Goal: Information Seeking & Learning: Learn about a topic

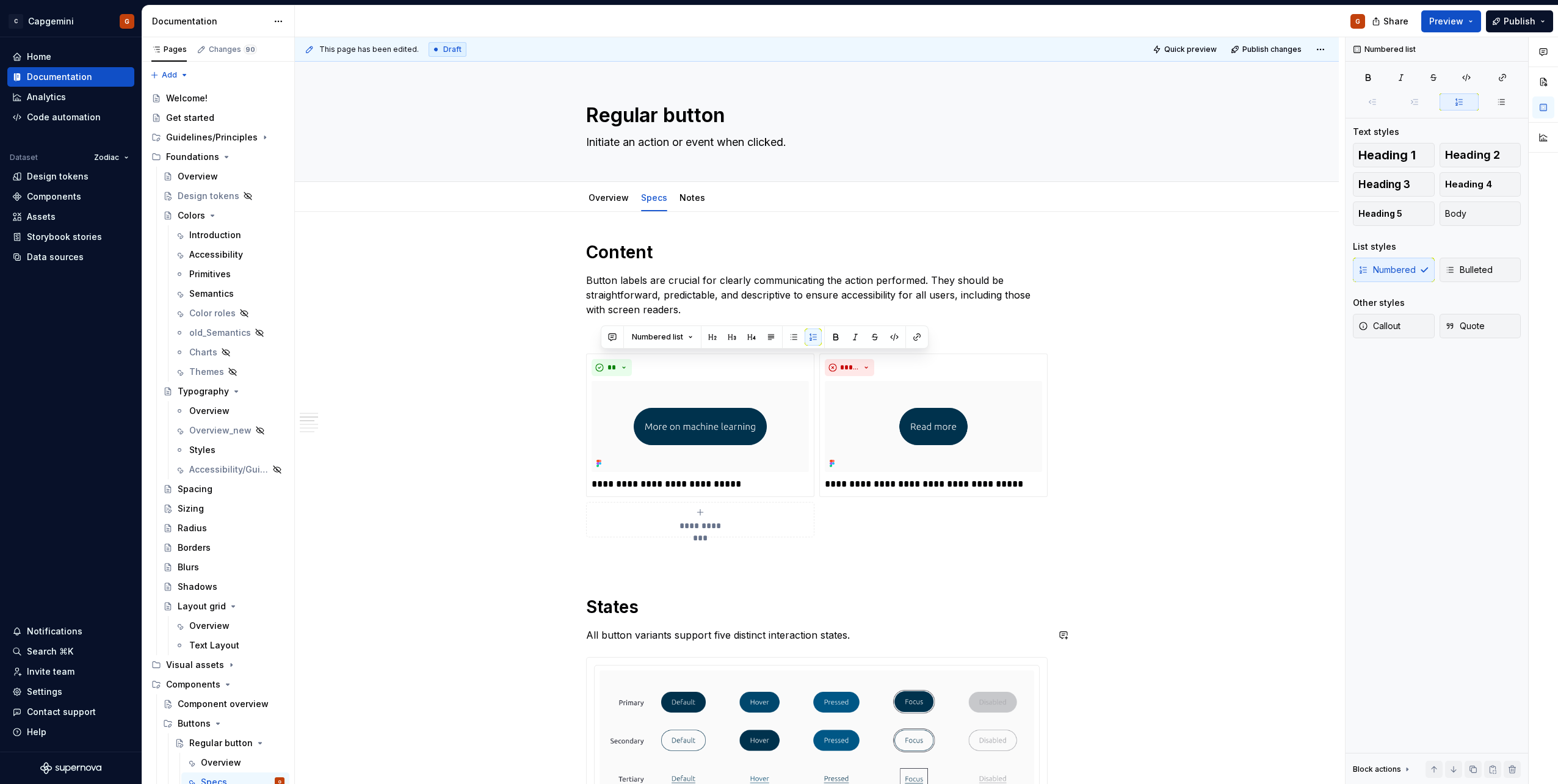
scroll to position [489, 0]
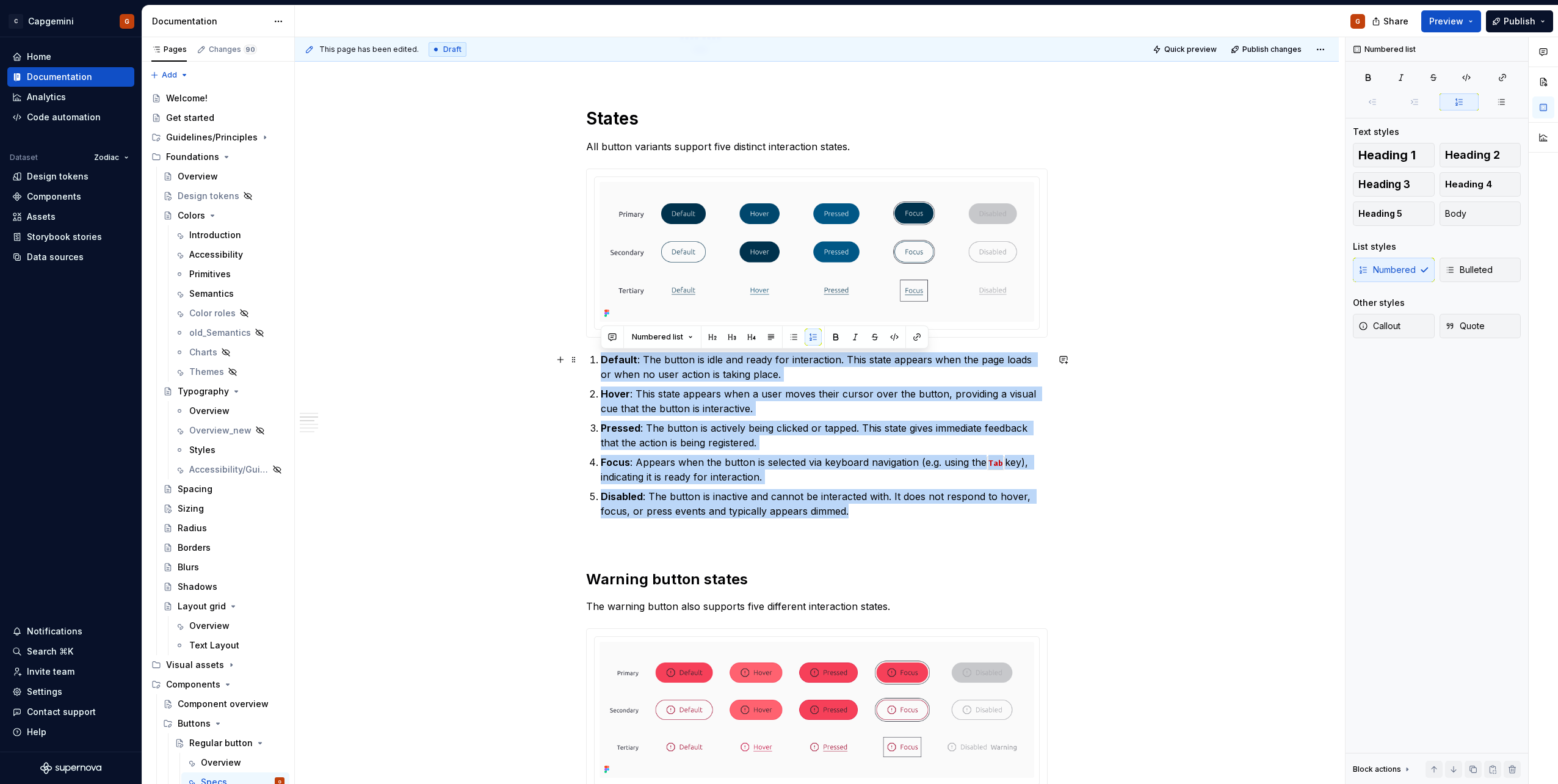
click at [648, 370] on p "Default : The button is idle and ready for interaction. This state appears when…" at bounding box center [824, 366] width 447 height 29
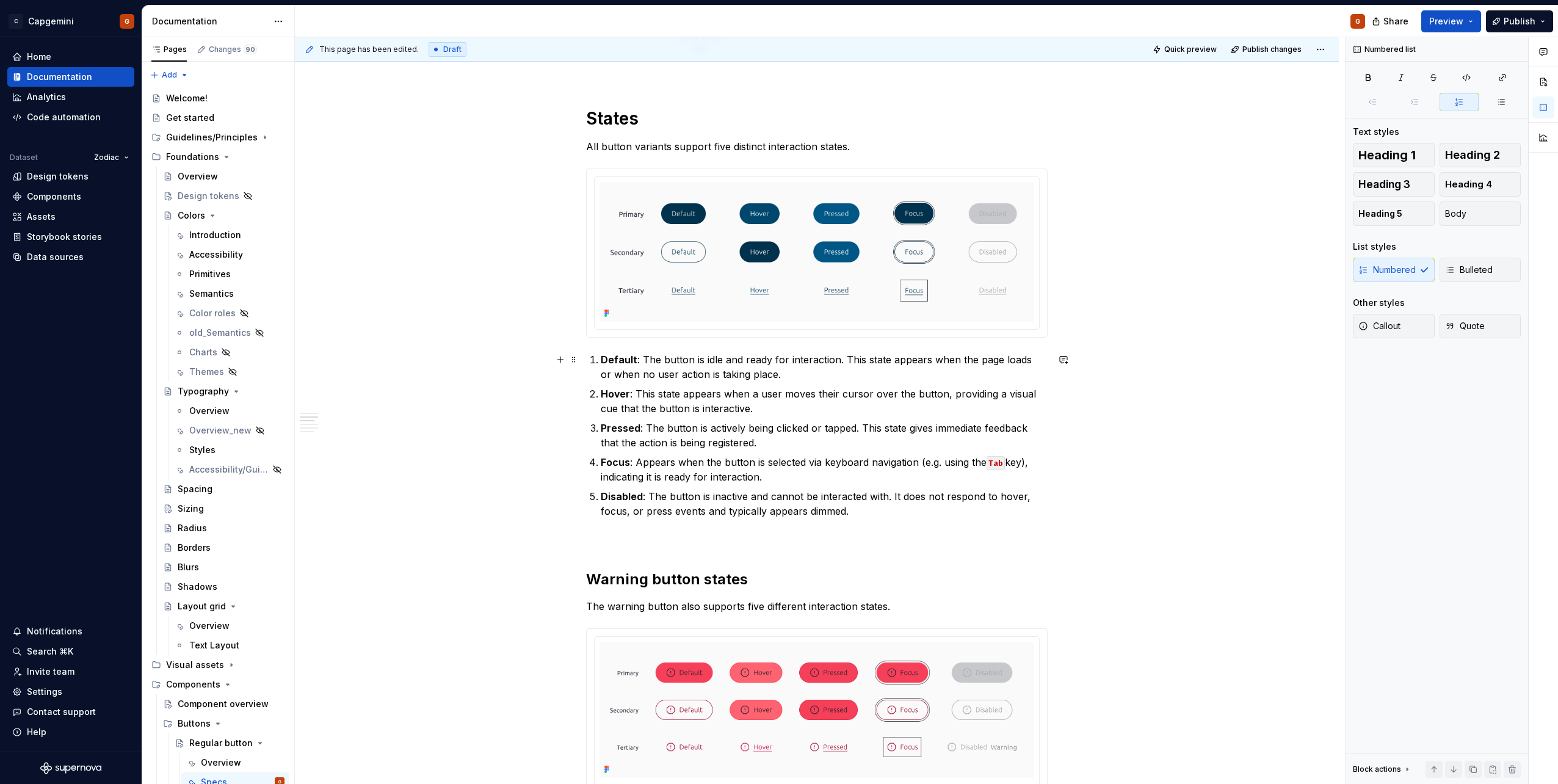
click at [637, 366] on p "Default : The button is idle and ready for interaction. This state appears when…" at bounding box center [824, 366] width 447 height 29
click at [670, 455] on p "Focus : Appears when the button is selected via keyboard navigation (e.g. using…" at bounding box center [824, 469] width 447 height 29
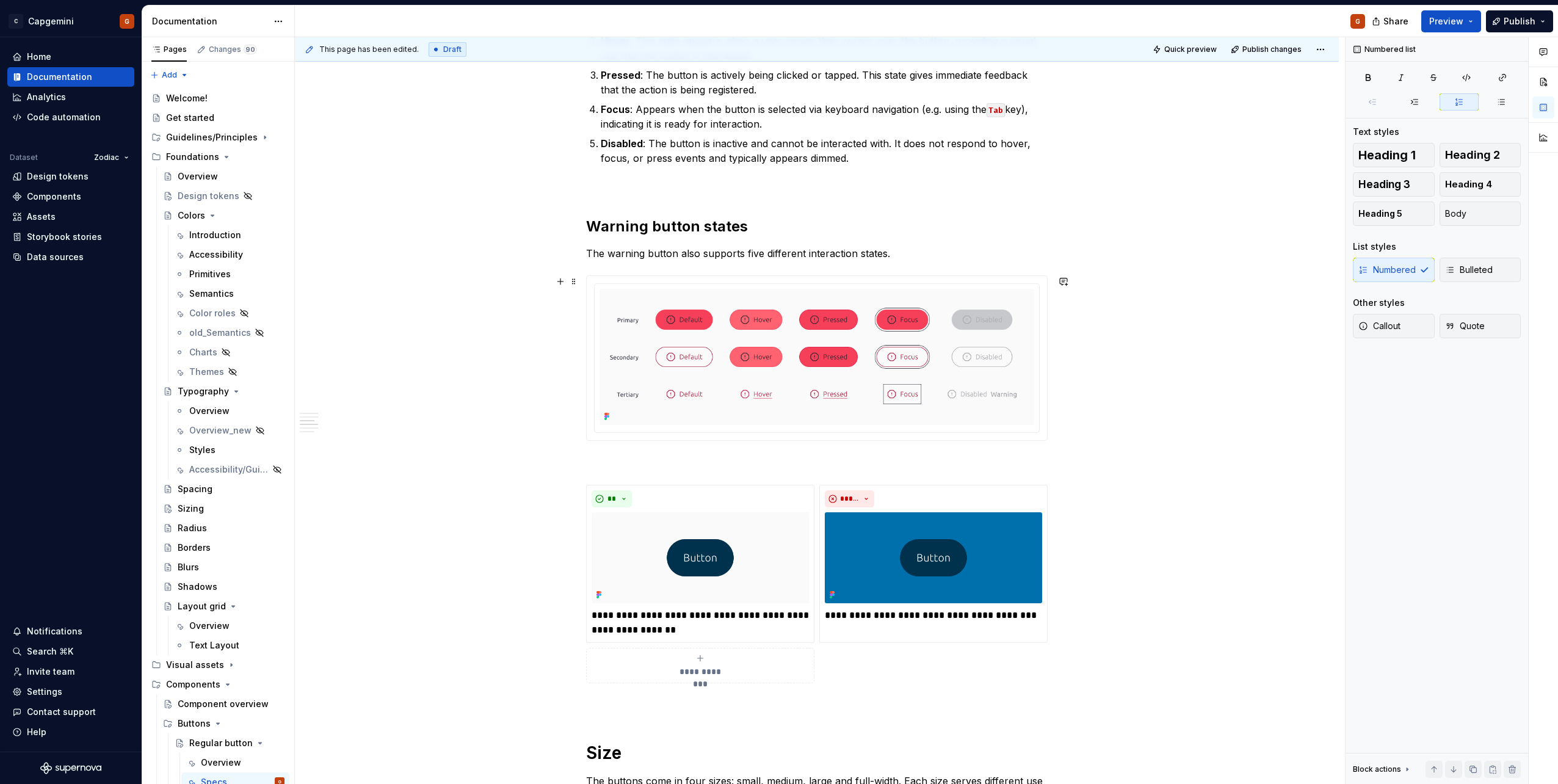
scroll to position [855, 0]
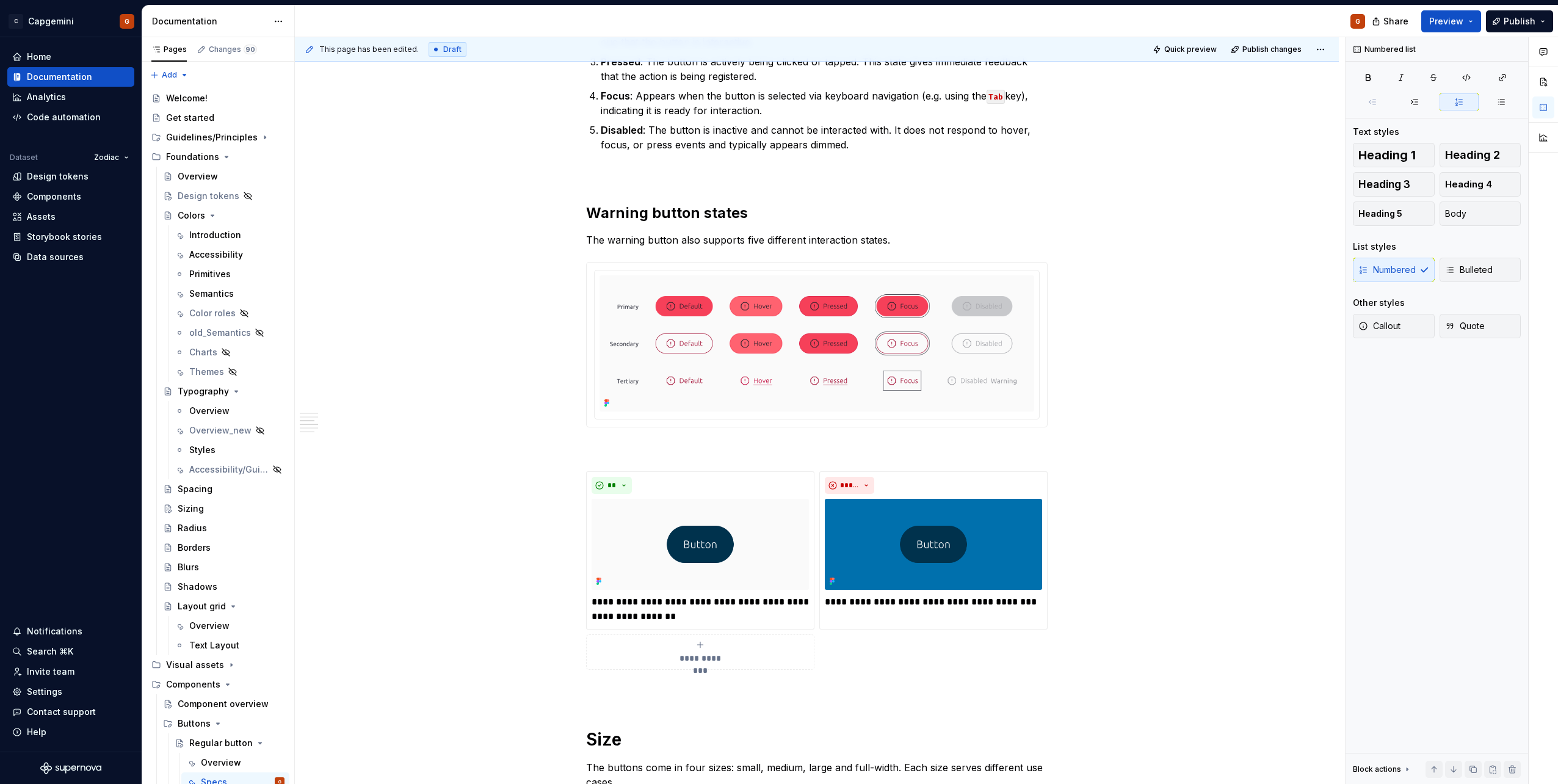
type textarea "*"
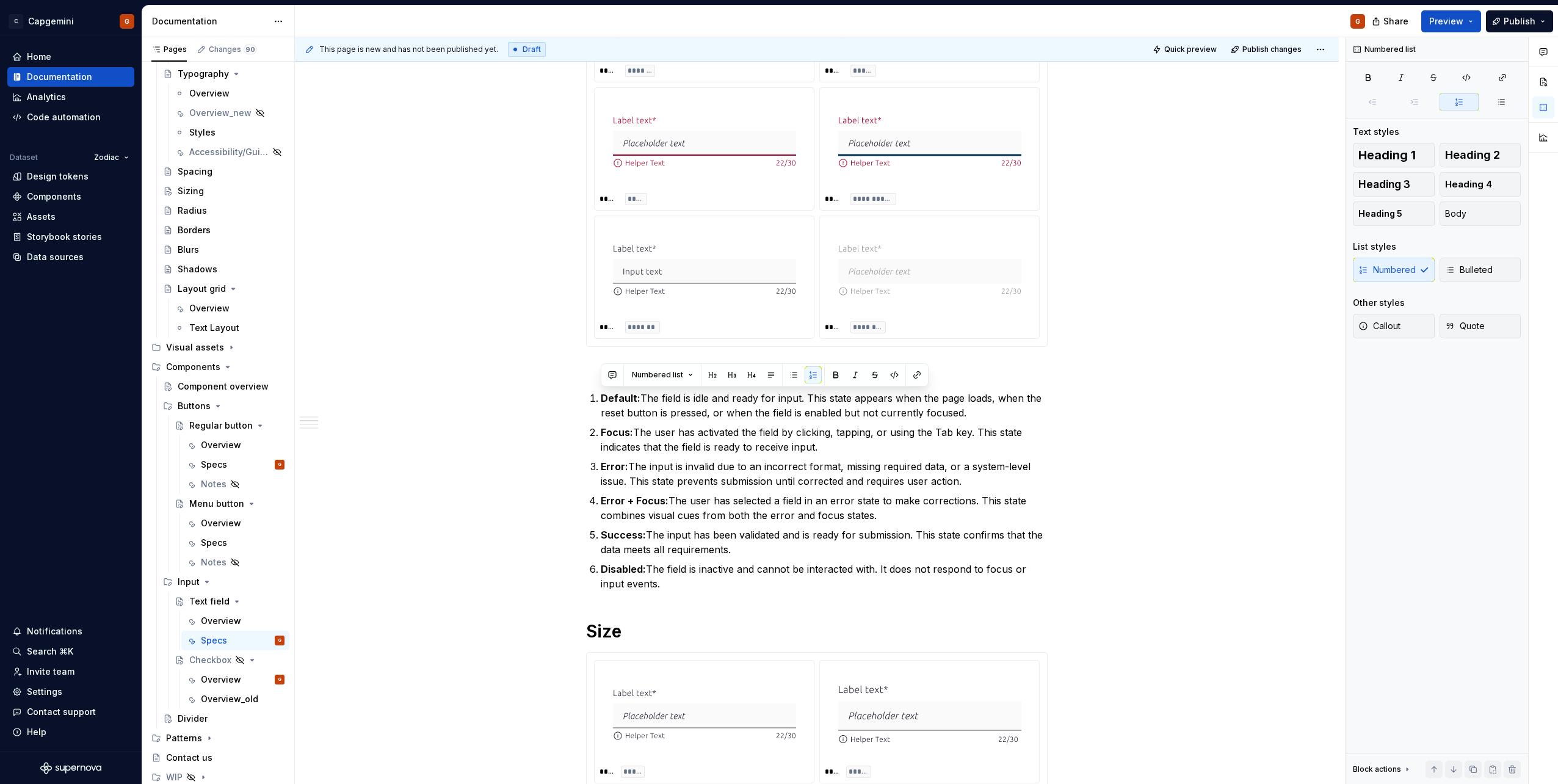
scroll to position [366, 0]
click at [686, 419] on ol "Default: The field is idle and ready for input. This state appears when the pag…" at bounding box center [824, 490] width 447 height 200
type textarea "*"
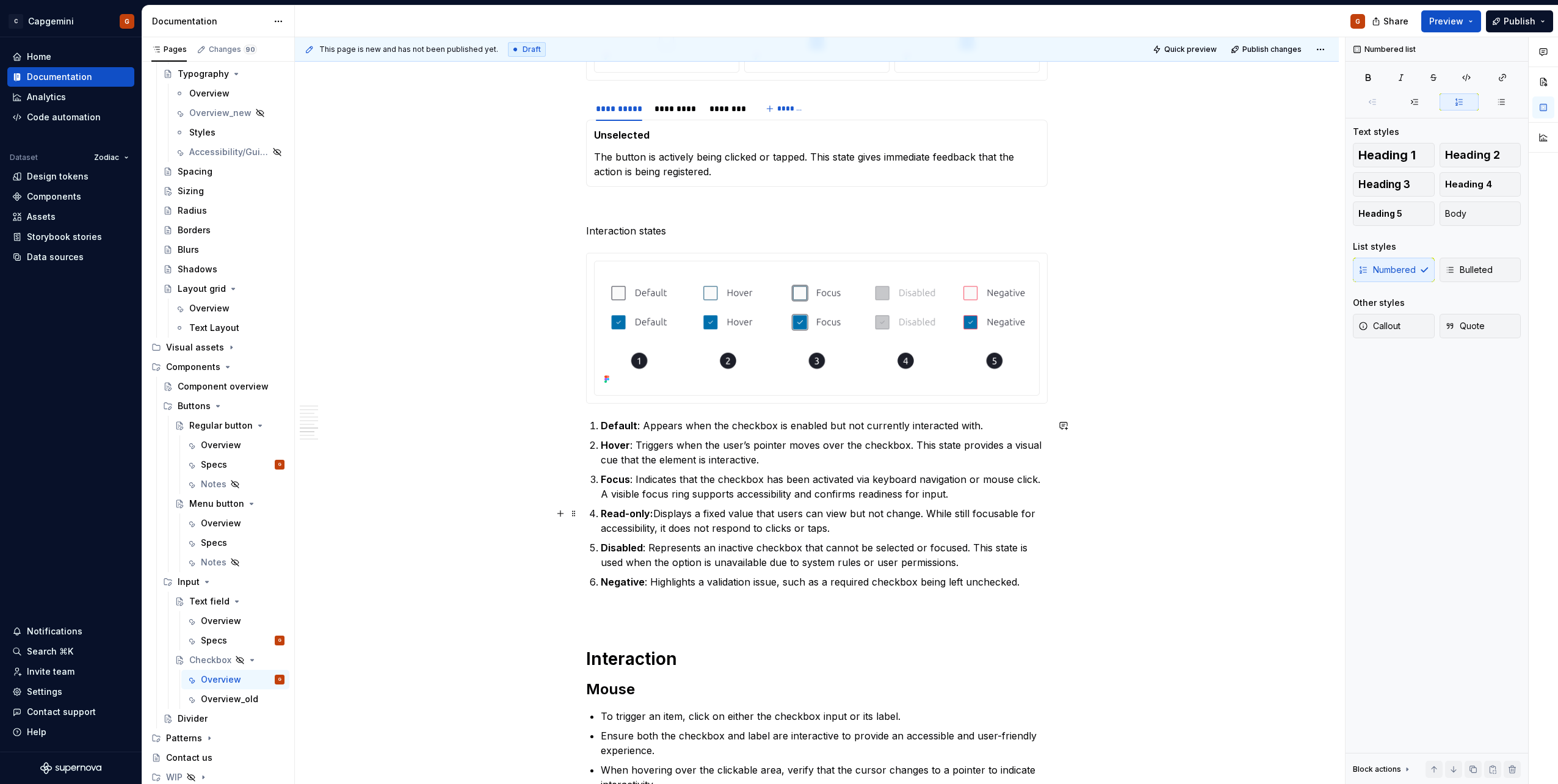
scroll to position [1509, 0]
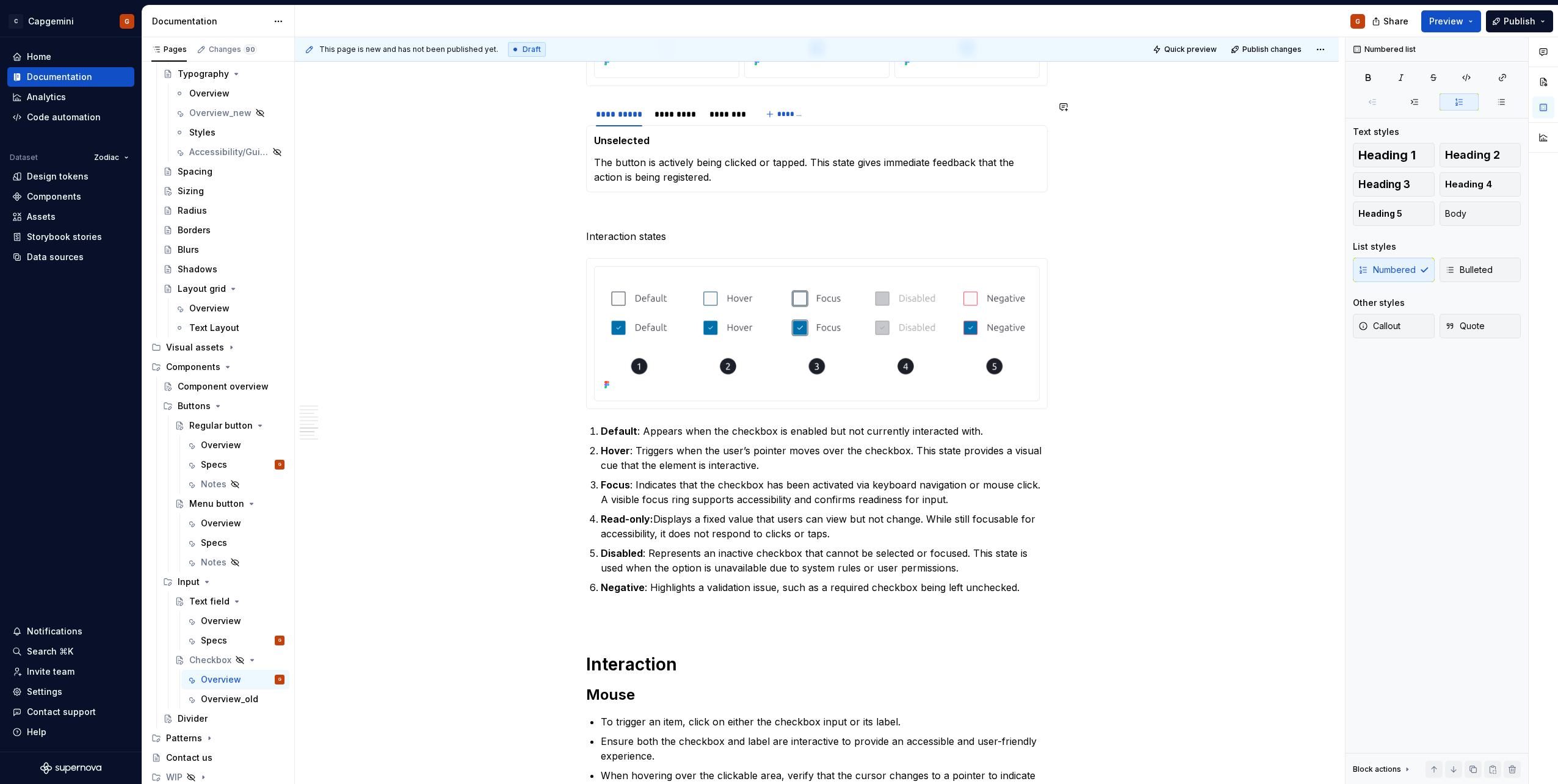
type textarea "*"
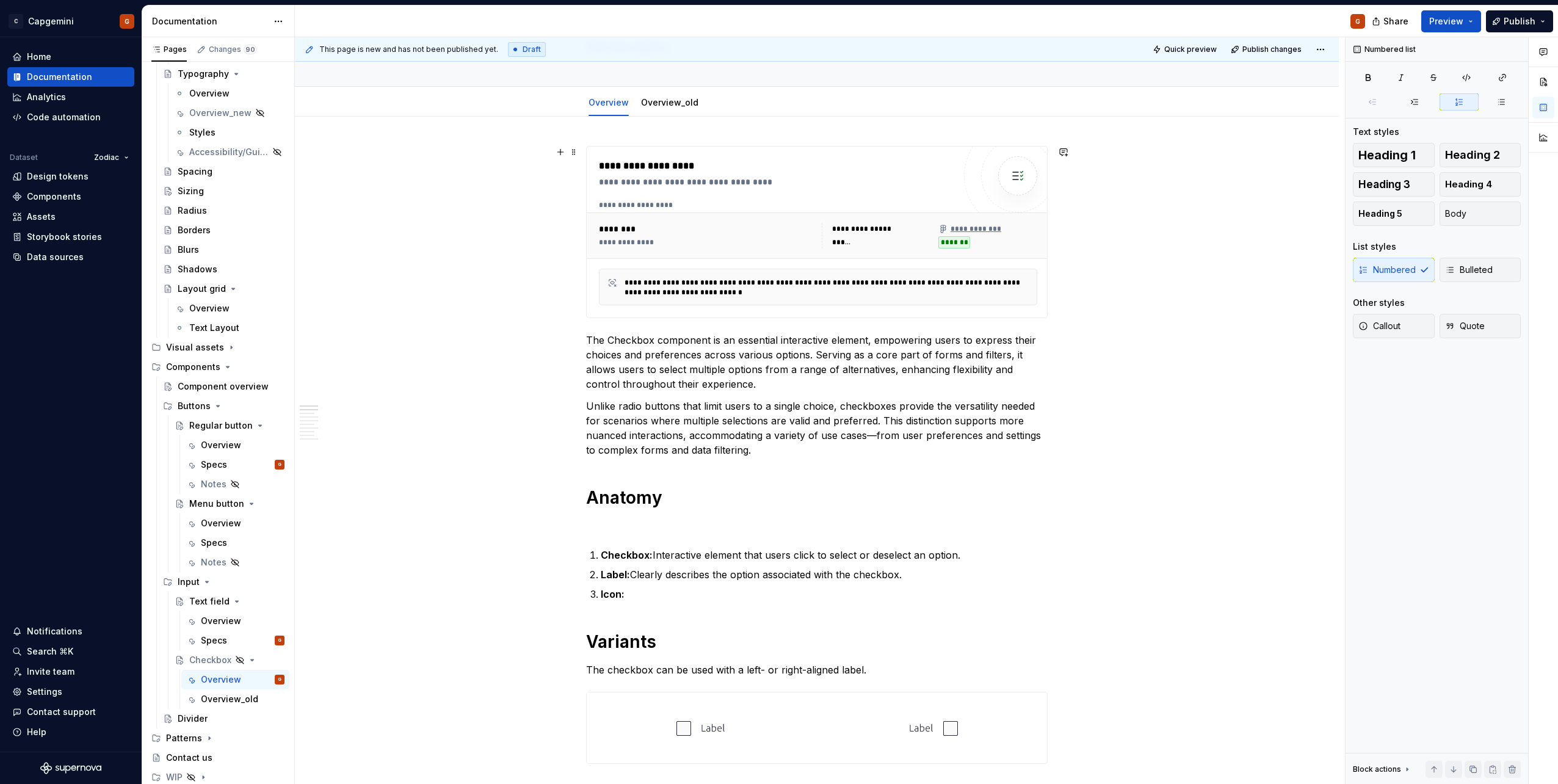
scroll to position [0, 0]
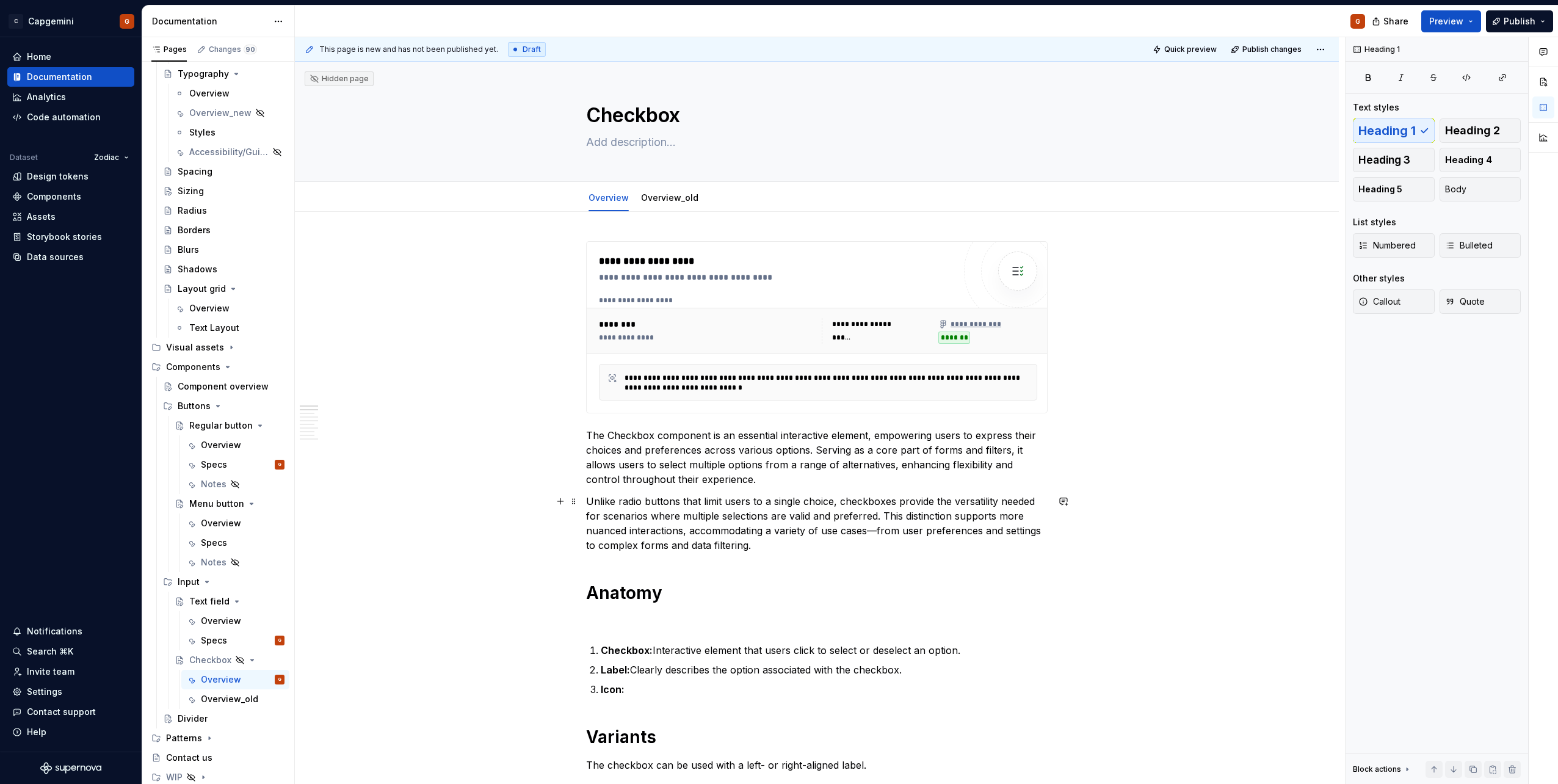
click at [789, 536] on p "Unlike radio buttons that limit users to a single choice, checkboxes provide th…" at bounding box center [817, 523] width 462 height 59
click at [792, 539] on p "Unlike radio buttons that limit users to a single choice, checkboxes provide th…" at bounding box center [817, 523] width 462 height 59
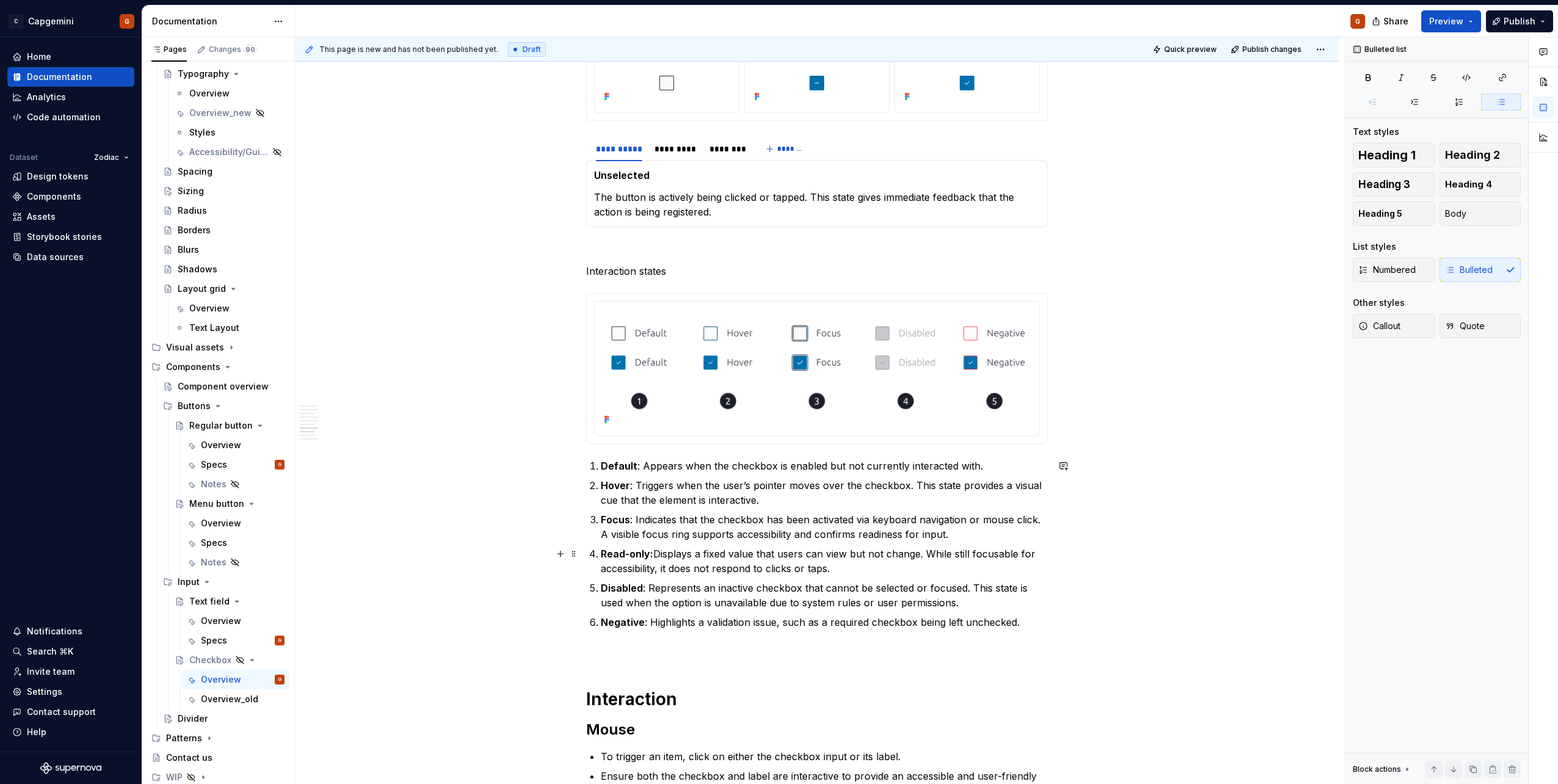
scroll to position [1649, 0]
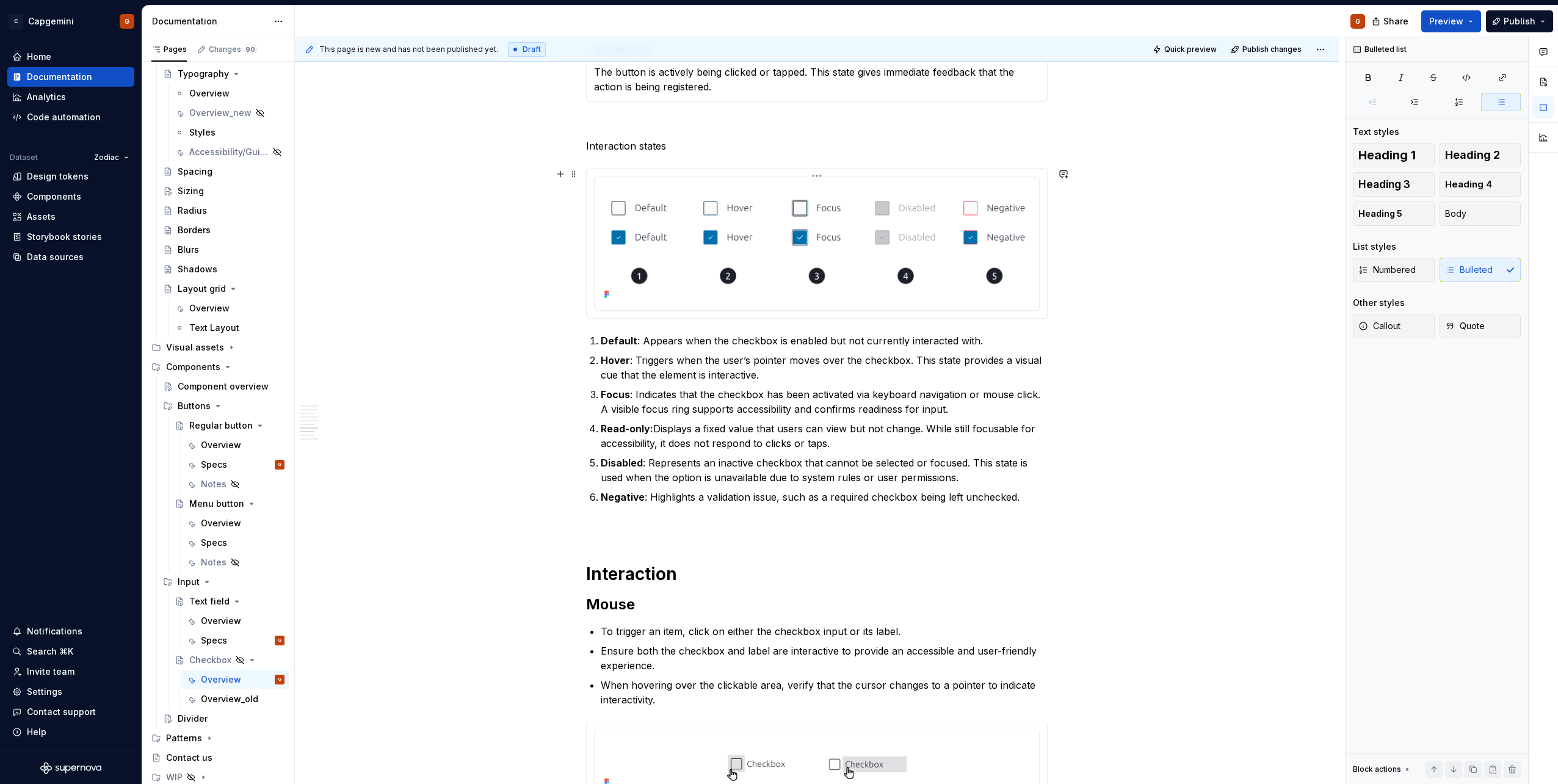
click at [838, 286] on img at bounding box center [817, 242] width 435 height 122
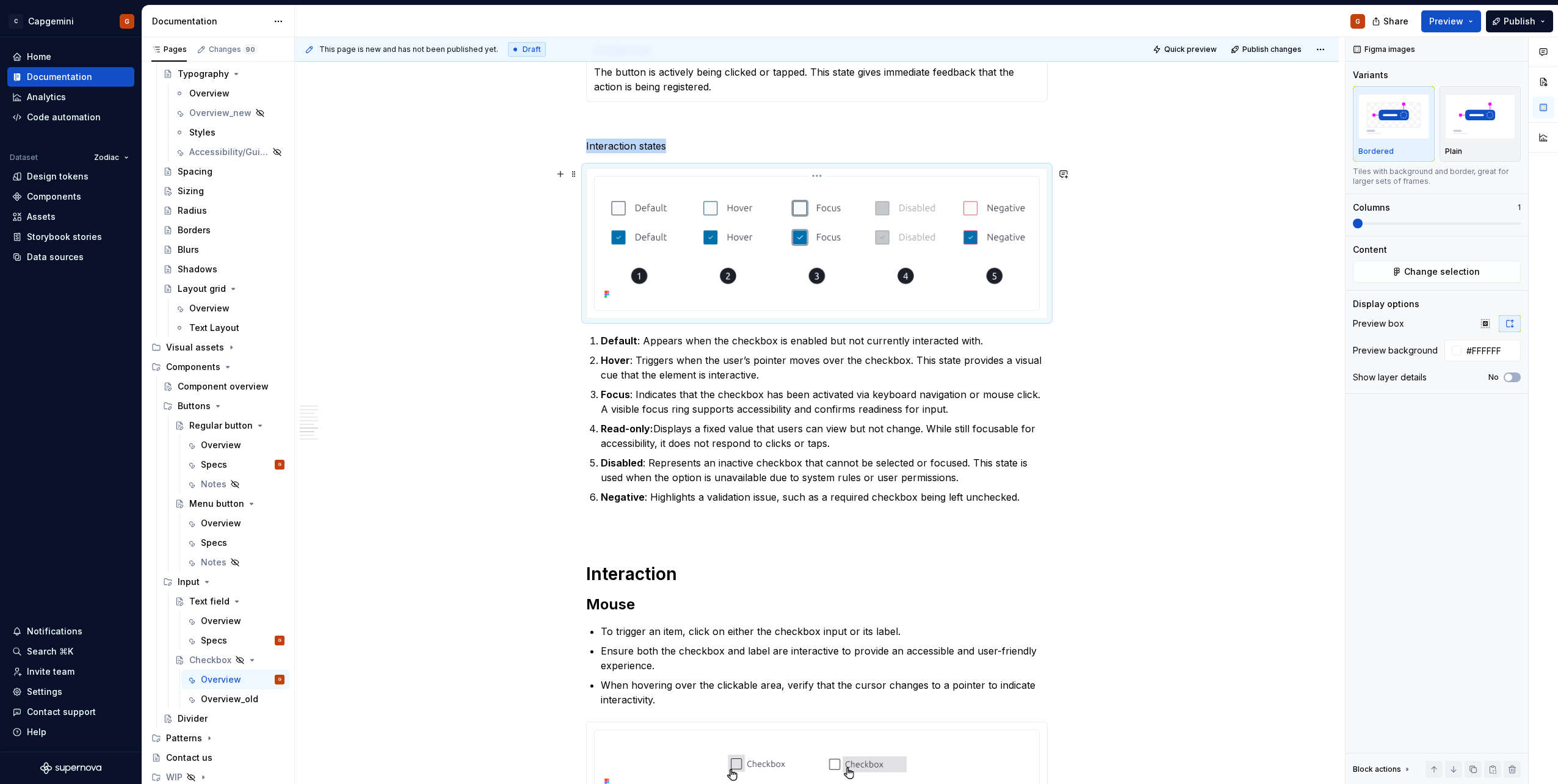
click at [813, 177] on html "C Capgemini G Home Documentation Analytics Code automation Dataset Zodiac Desig…" at bounding box center [779, 392] width 1558 height 784
click at [829, 246] on div "Update Figma image" at bounding box center [875, 240] width 126 height 19
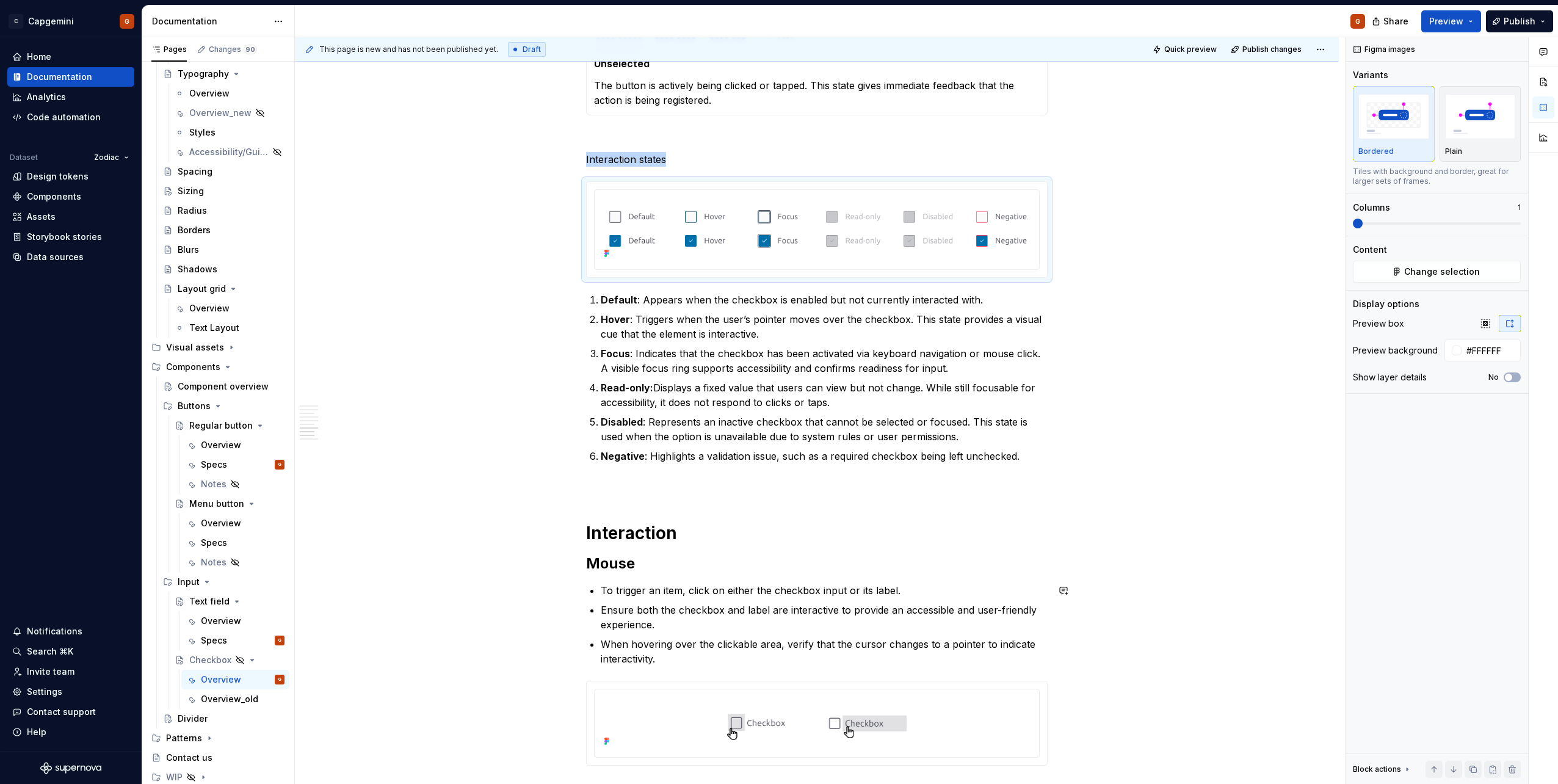
scroll to position [1526, 0]
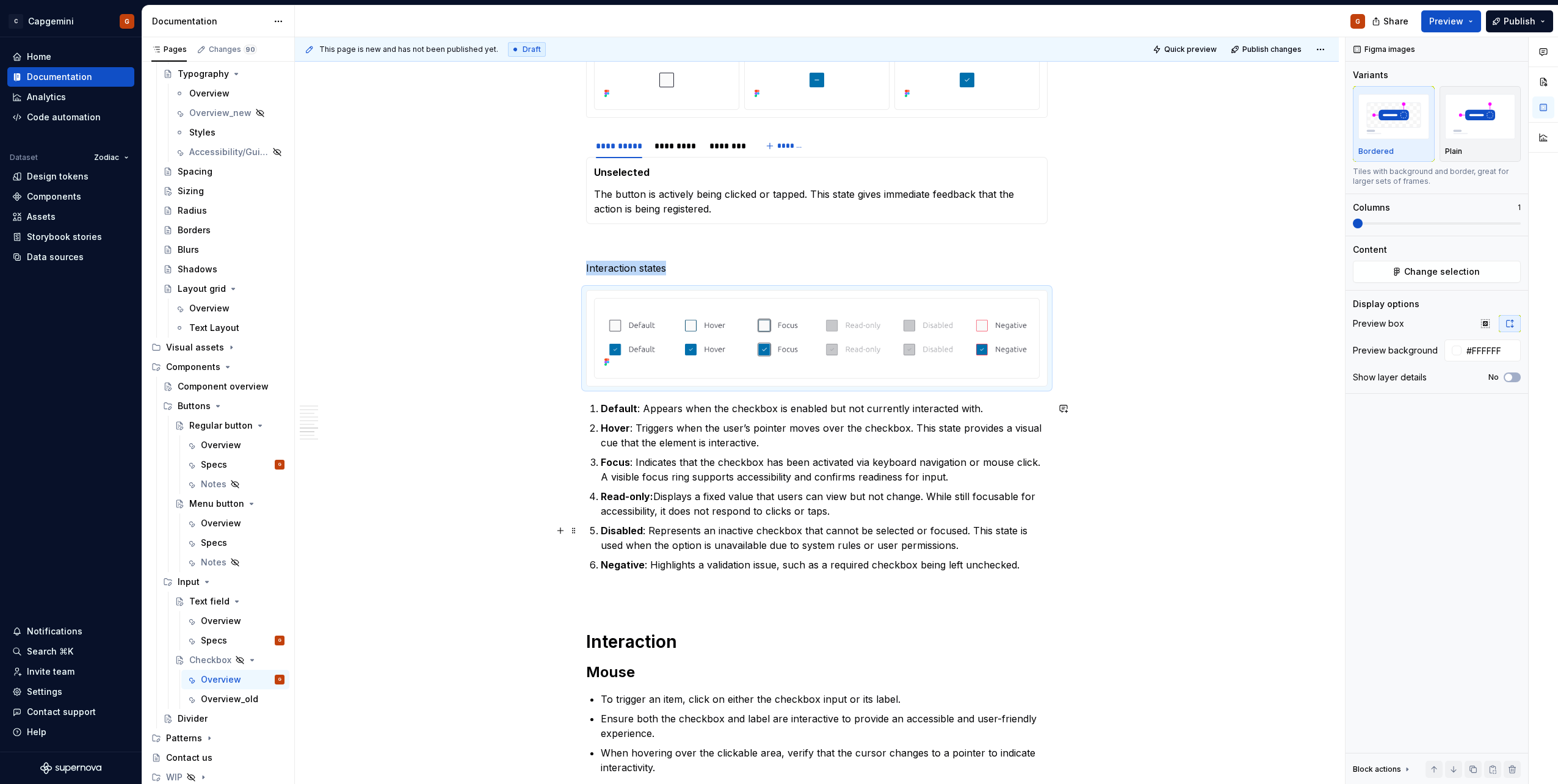
click at [825, 519] on ol "Default : Appears when the checkbox is enabled but not currently interacted wit…" at bounding box center [824, 486] width 447 height 171
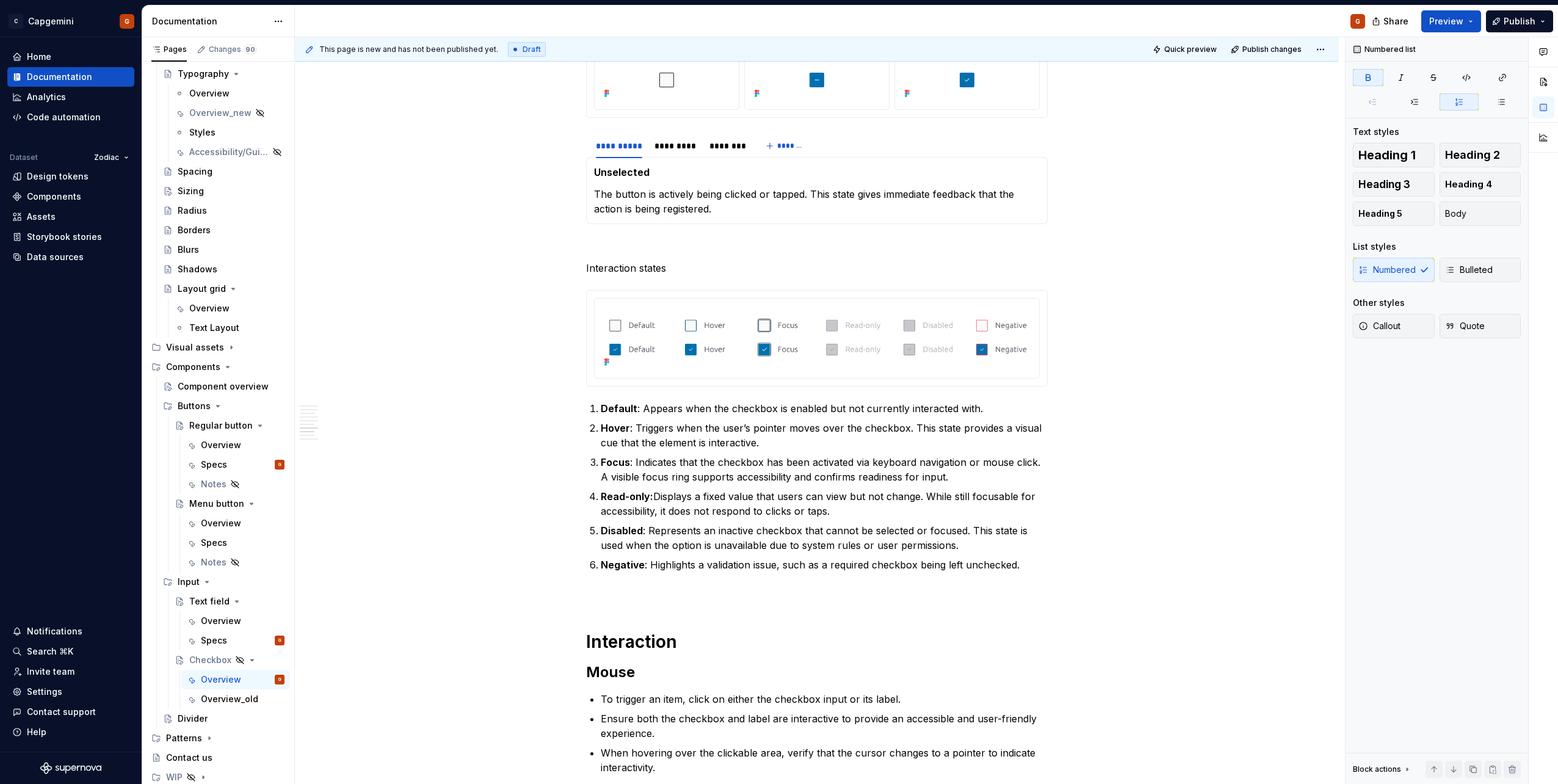
type textarea "*"
